Goal: Find specific page/section: Find specific page/section

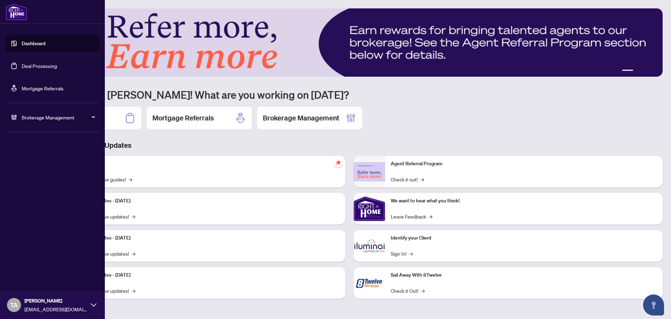
click at [22, 65] on link "Deal Processing" at bounding box center [39, 66] width 35 height 6
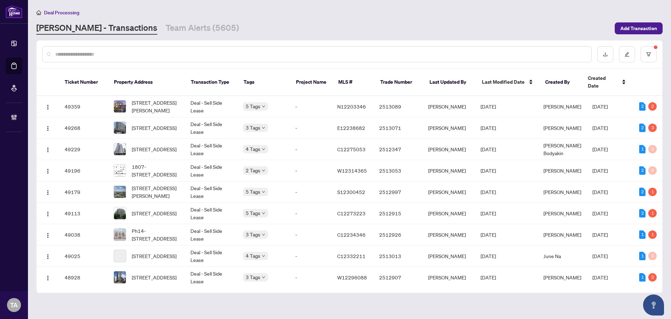
click at [240, 55] on input "text" at bounding box center [320, 54] width 531 height 8
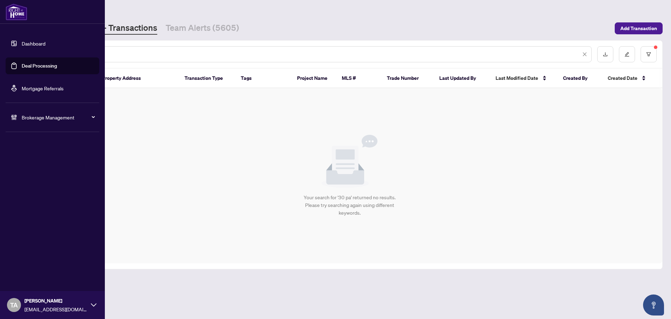
drag, startPoint x: 155, startPoint y: 53, endPoint x: 0, endPoint y: 26, distance: 156.9
click at [0, 26] on div "Dashboard Deal Processing Mortgage Referrals Brokerage Management TA [PERSON_NA…" at bounding box center [335, 159] width 671 height 319
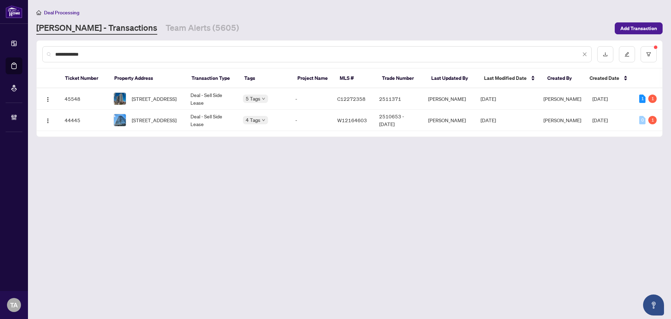
drag, startPoint x: 142, startPoint y: 50, endPoint x: 68, endPoint y: 53, distance: 73.5
click at [68, 53] on input "**********" at bounding box center [318, 54] width 526 height 8
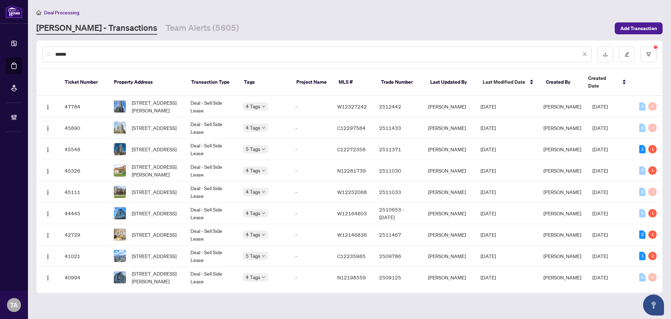
click at [468, 20] on div "Deal Processing [PERSON_NAME] - Transactions Team Alerts (5605) Add Transaction" at bounding box center [349, 21] width 627 height 26
click at [651, 52] on icon "filter" at bounding box center [648, 54] width 5 height 5
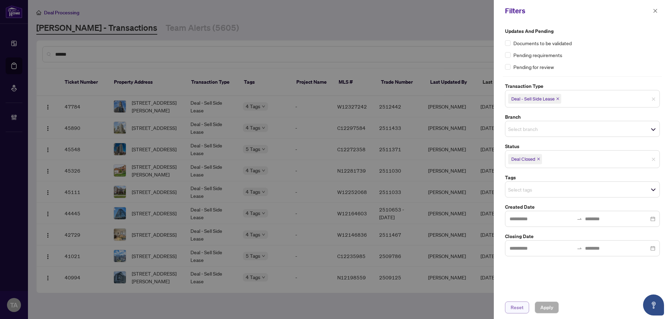
click at [513, 309] on span "Reset" at bounding box center [517, 306] width 13 height 11
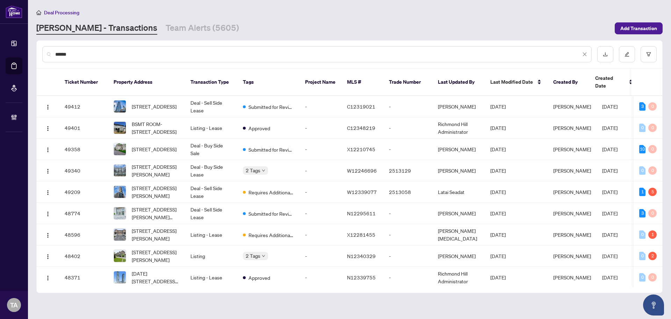
click at [263, 52] on input "*****" at bounding box center [318, 54] width 526 height 8
type input "*"
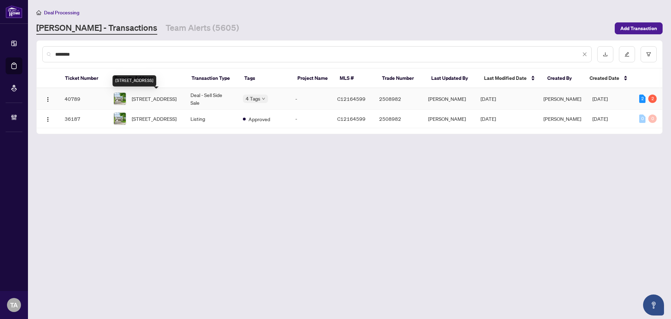
type input "********"
click at [174, 95] on span "[STREET_ADDRESS]" at bounding box center [154, 99] width 45 height 8
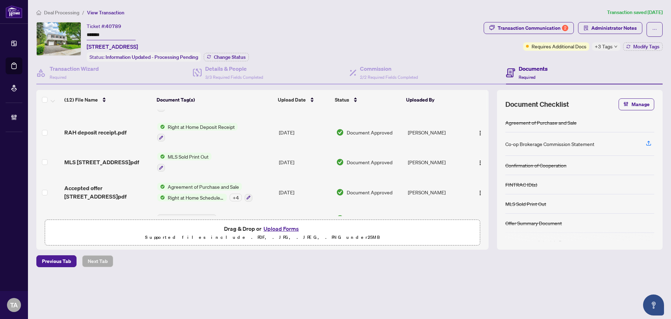
scroll to position [243, 0]
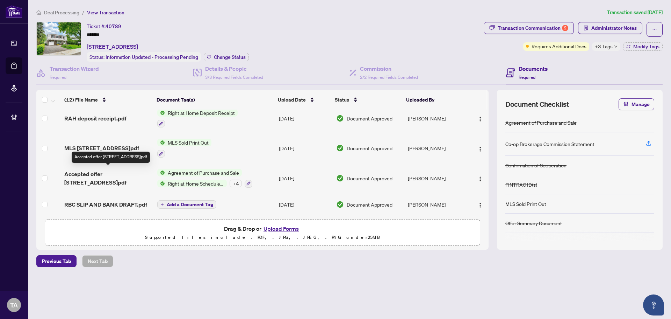
click at [86, 173] on span "Accepted offer [STREET_ADDRESS]pdf" at bounding box center [107, 178] width 87 height 17
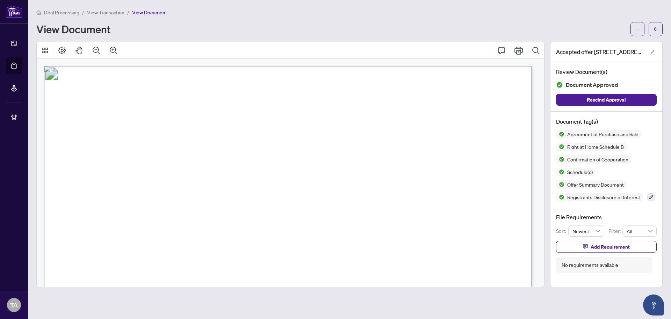
click at [564, 10] on div "Deal Processing / View Transaction / View Document" at bounding box center [349, 12] width 627 height 8
click at [658, 29] on button "button" at bounding box center [656, 29] width 14 height 14
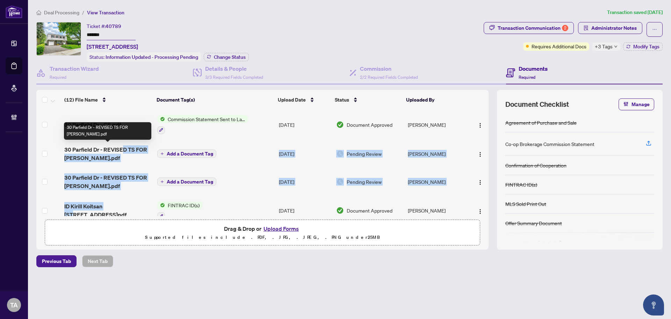
drag, startPoint x: 114, startPoint y: 203, endPoint x: 123, endPoint y: 147, distance: 57.1
click at [123, 147] on tbody "30 Parfield Dr - CS.pdf Commission Statement Sent to Lawyer [DATE] Document App…" at bounding box center [262, 283] width 452 height 348
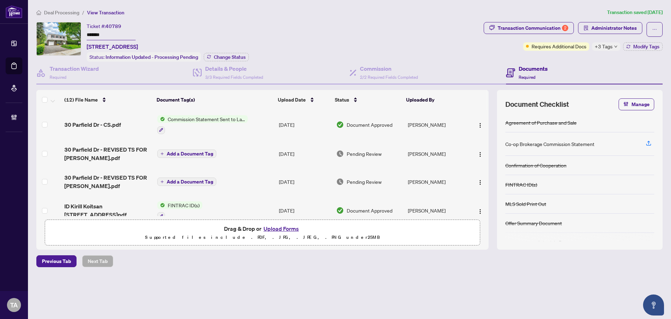
drag, startPoint x: 180, startPoint y: 281, endPoint x: 152, endPoint y: 191, distance: 94.6
click at [179, 281] on div "Deal Processing / View Transaction Transaction saved [DATE] Ticket #: 40789 ***…" at bounding box center [350, 149] width 632 height 283
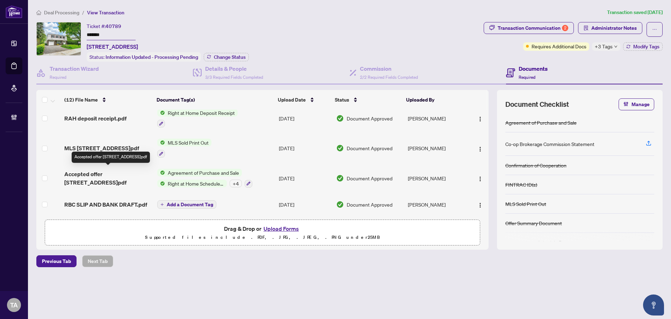
click at [101, 173] on span "Accepted offer [STREET_ADDRESS]pdf" at bounding box center [107, 178] width 87 height 17
